Goal: Navigation & Orientation: Find specific page/section

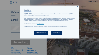
type input "[EMAIL_ADDRESS][DOMAIN_NAME]"
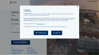
click at [57, 33] on div "Accept All" at bounding box center [56, 33] width 11 height 4
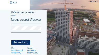
click at [20, 43] on div "Aanmelden." at bounding box center [20, 42] width 19 height 4
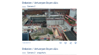
scroll to position [52, 0]
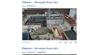
click at [54, 19] on img at bounding box center [49, 24] width 55 height 32
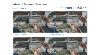
scroll to position [37, 0]
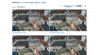
click at [29, 22] on img at bounding box center [30, 20] width 37 height 22
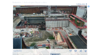
click at [54, 18] on img at bounding box center [50, 26] width 74 height 43
click at [86, 51] on icon at bounding box center [86, 50] width 2 height 3
